Goal: Go to known website

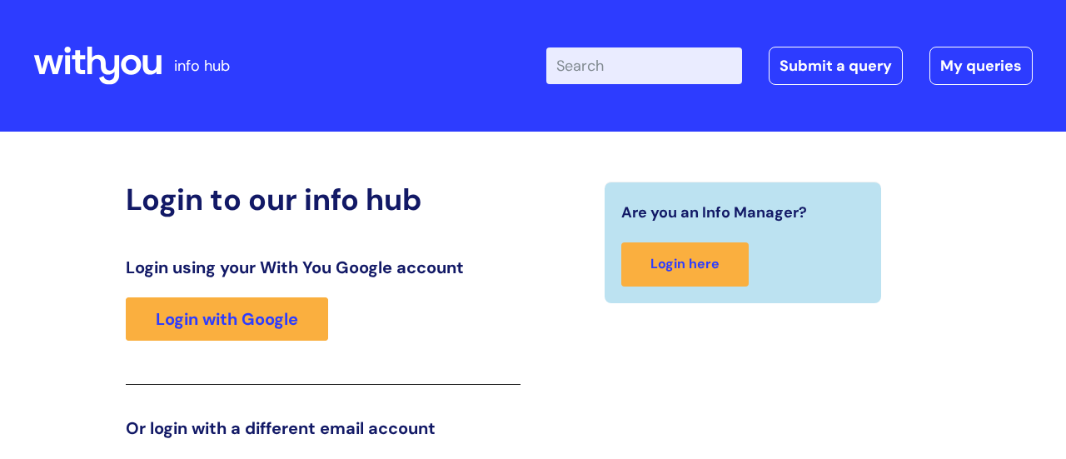
scroll to position [253, 0]
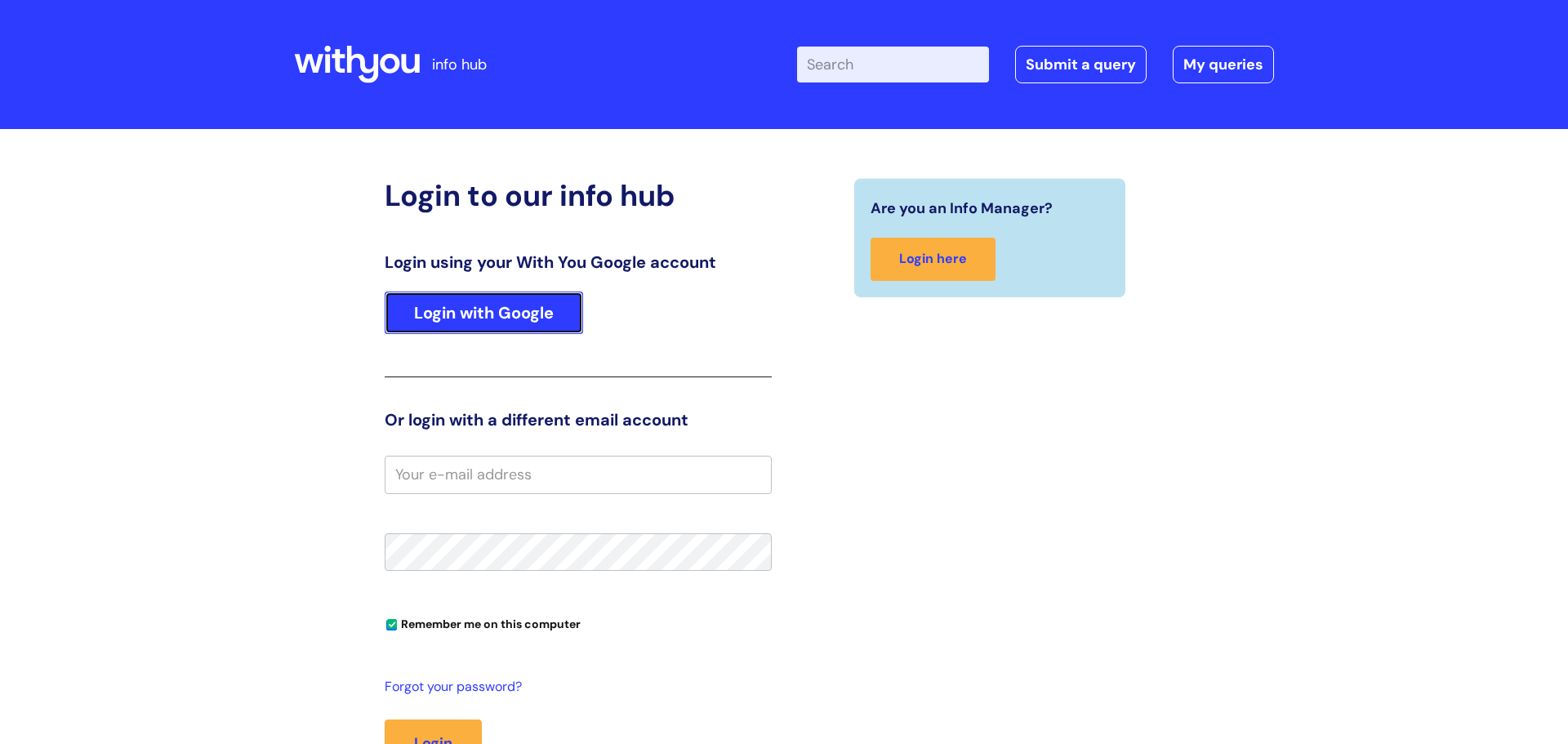
click at [484, 322] on link "Login with Google" at bounding box center [483, 312] width 198 height 42
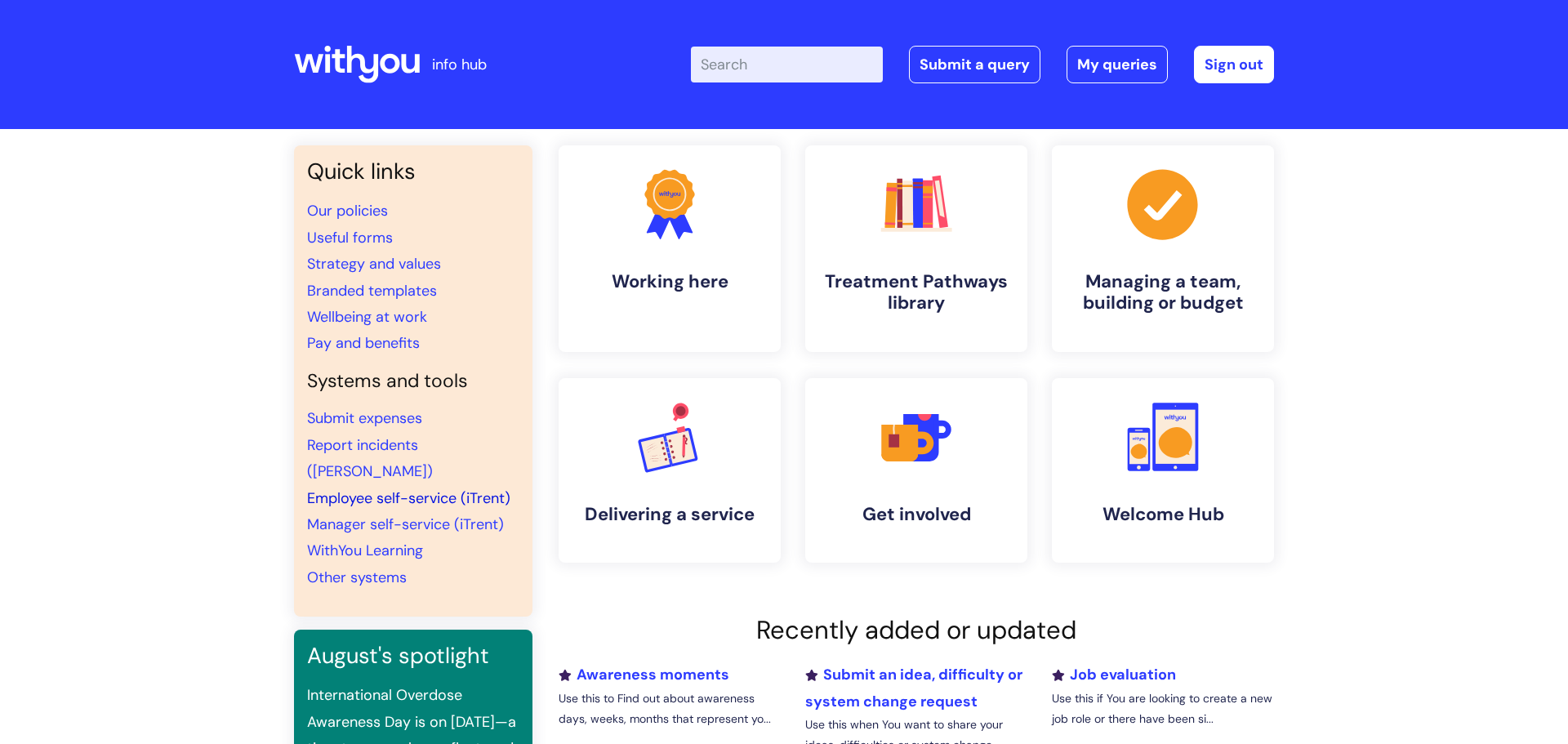
click at [427, 488] on link "Employee self-service (iTrent)" at bounding box center [408, 498] width 203 height 20
